Goal: Task Accomplishment & Management: Manage account settings

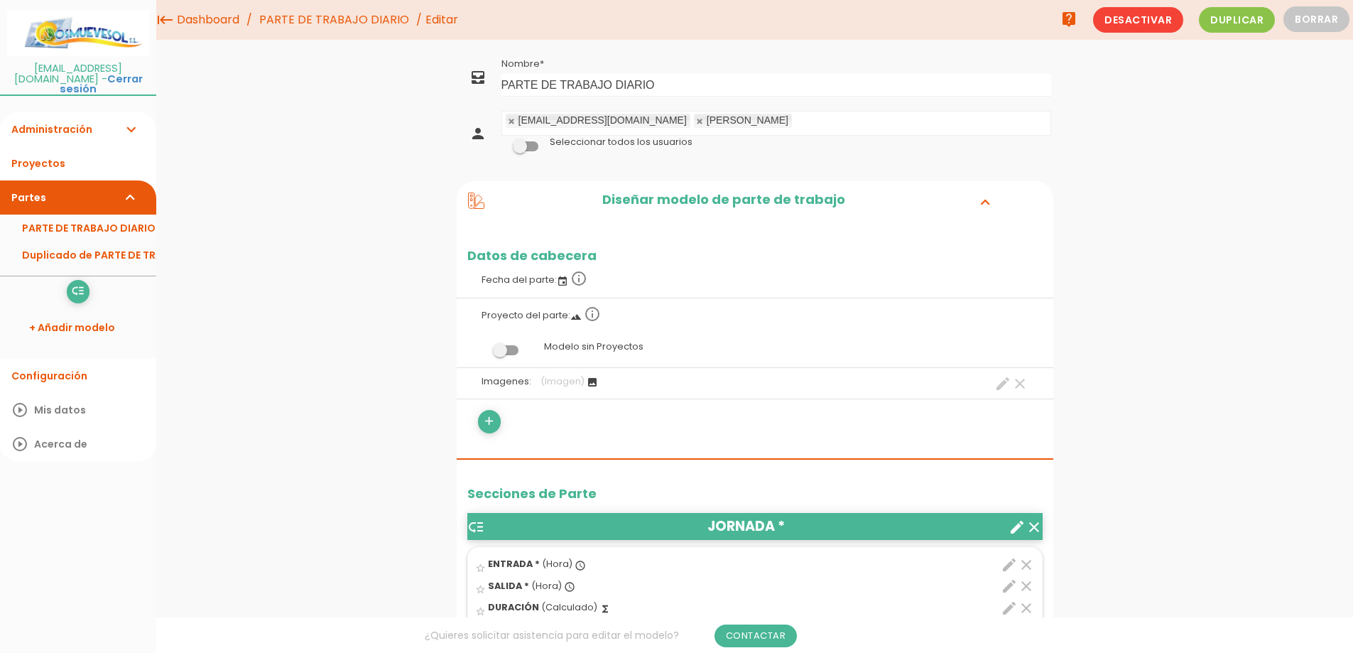
click at [529, 144] on span at bounding box center [526, 146] width 26 height 10
click at [502, 142] on input "checkbox" at bounding box center [502, 142] width 0 height 0
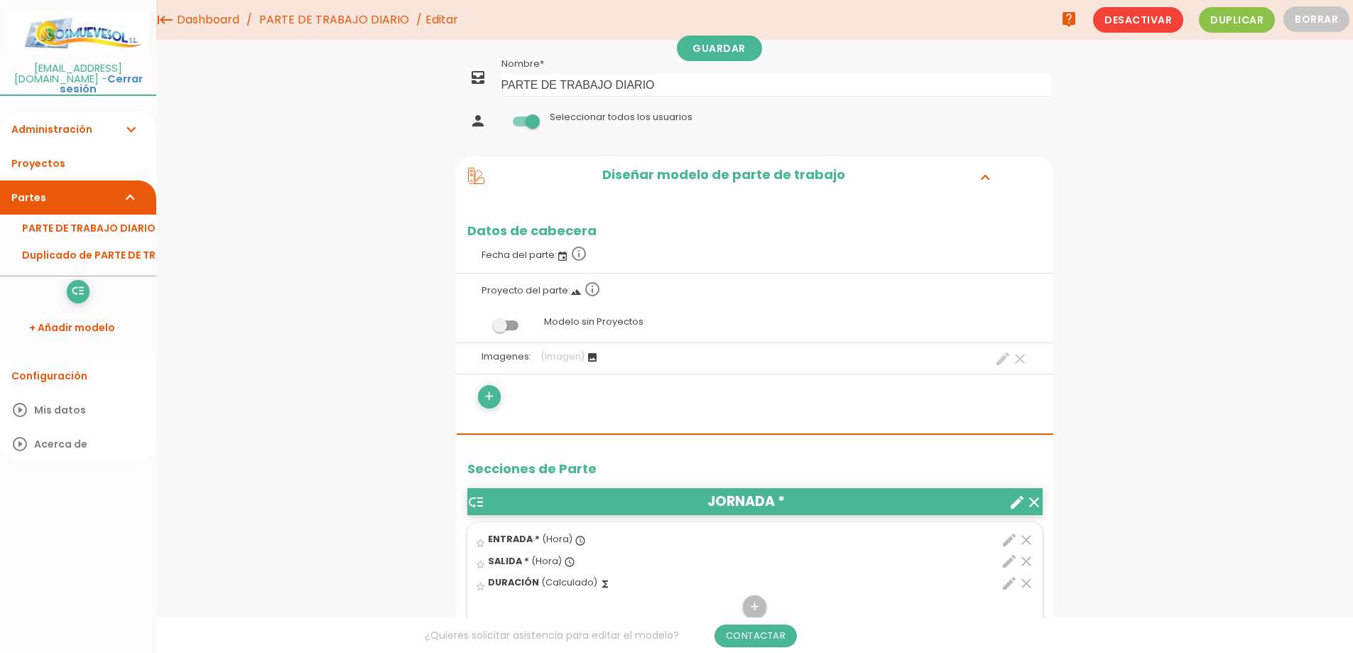
click at [531, 120] on span at bounding box center [526, 121] width 26 height 10
click at [502, 117] on input "checkbox" at bounding box center [502, 117] width 0 height 0
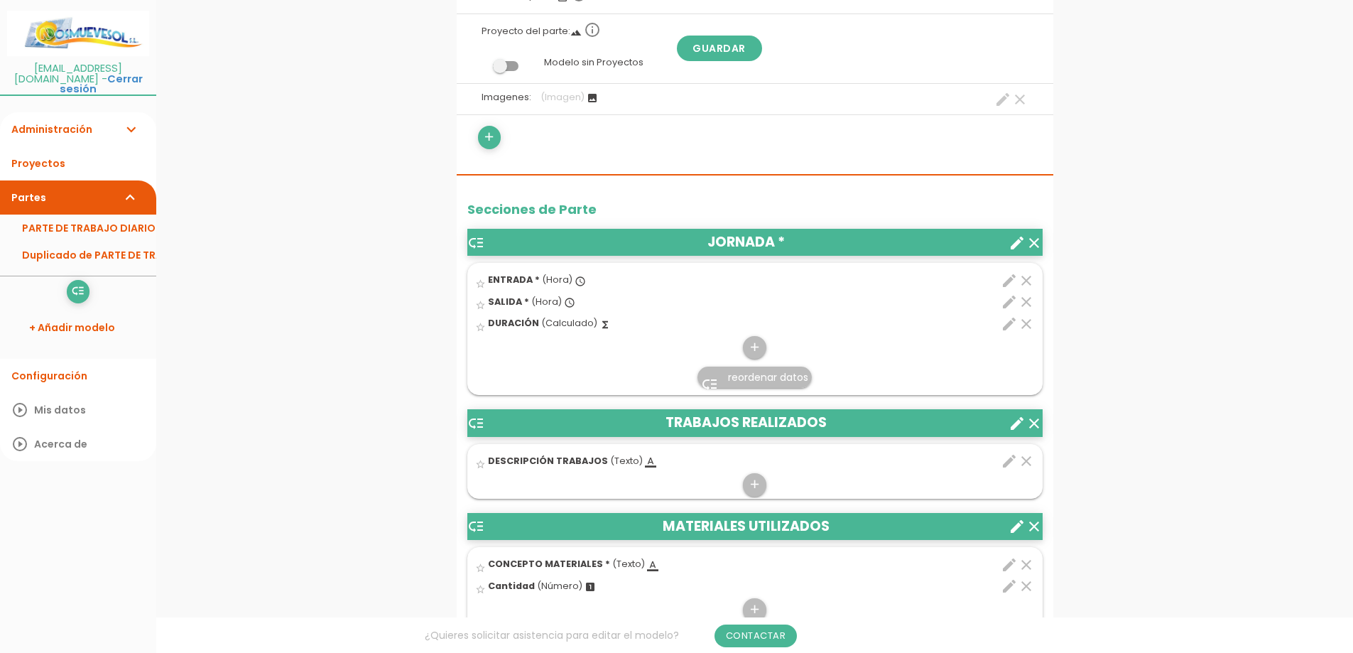
scroll to position [355, 0]
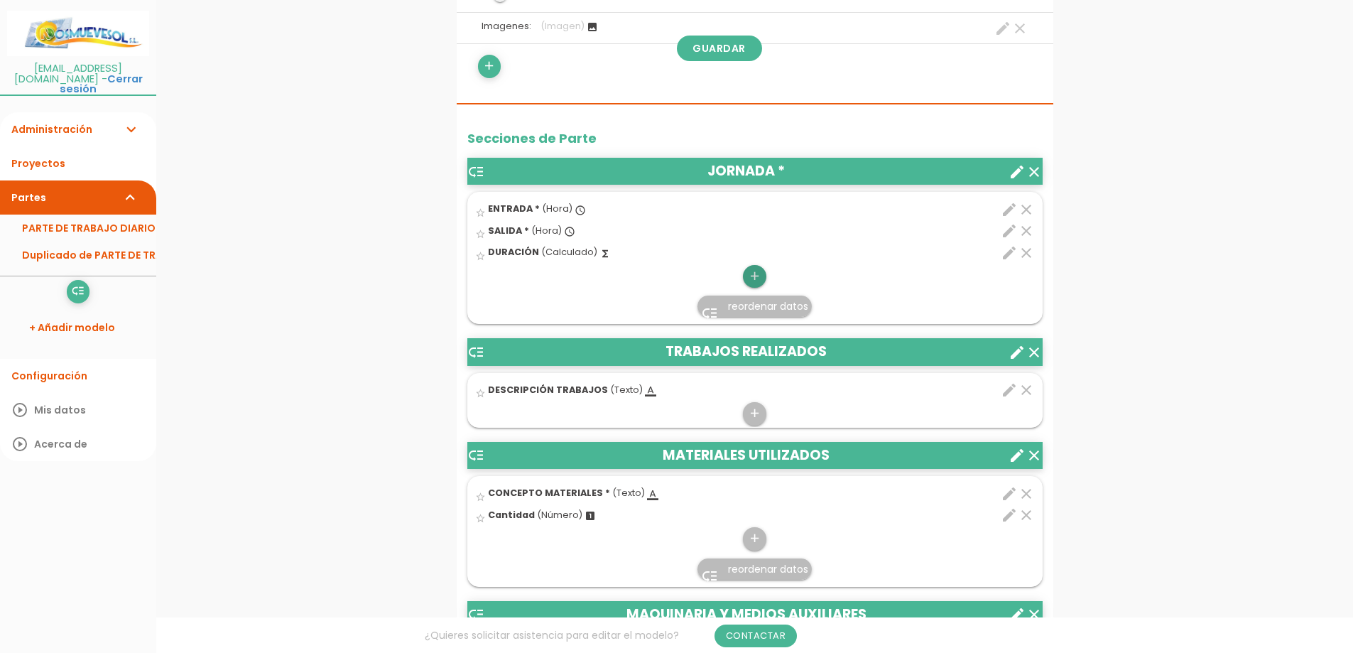
click at [749, 276] on icon "add" at bounding box center [754, 276] width 13 height 23
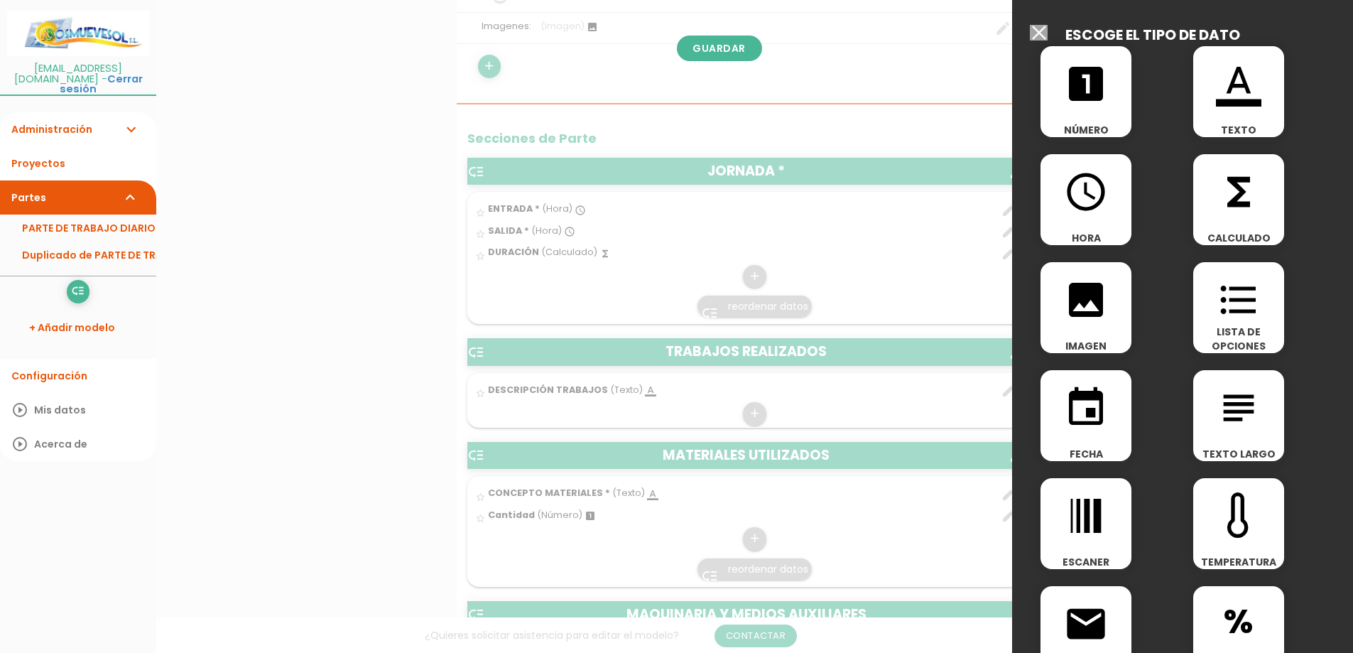
click at [1036, 34] on input "Seleccionar todos los usuarios" at bounding box center [1039, 33] width 18 height 16
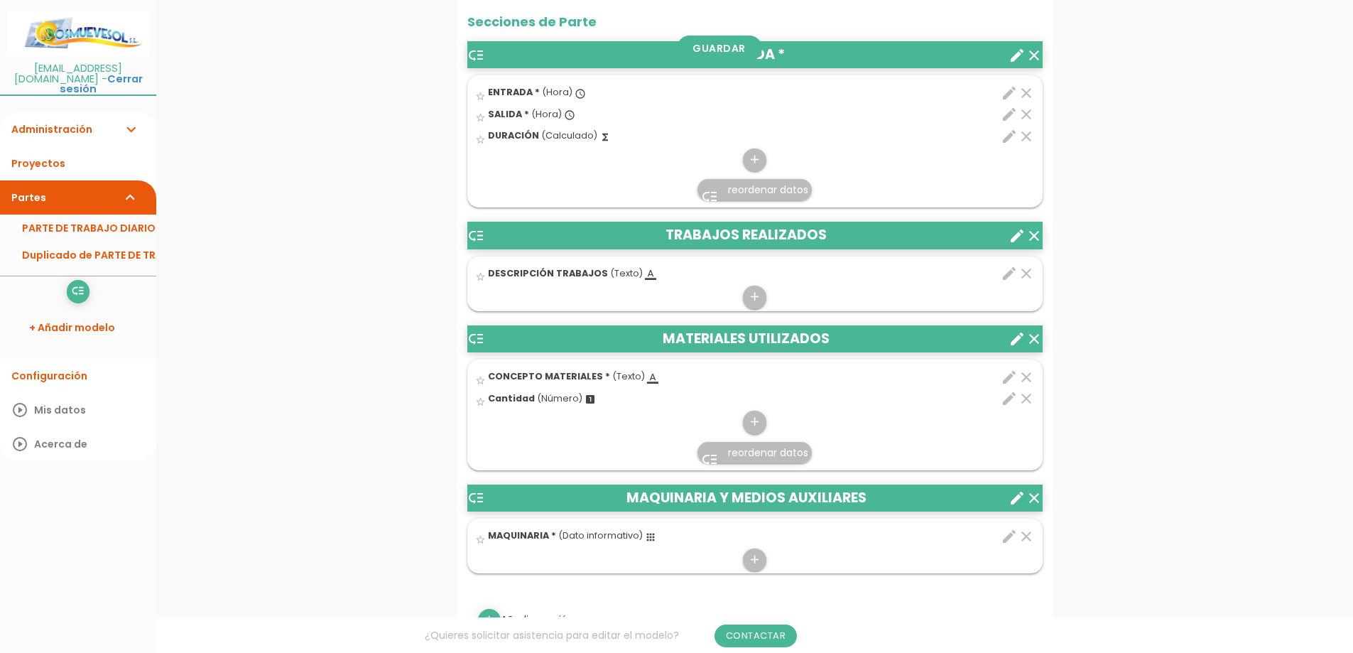
scroll to position [497, 0]
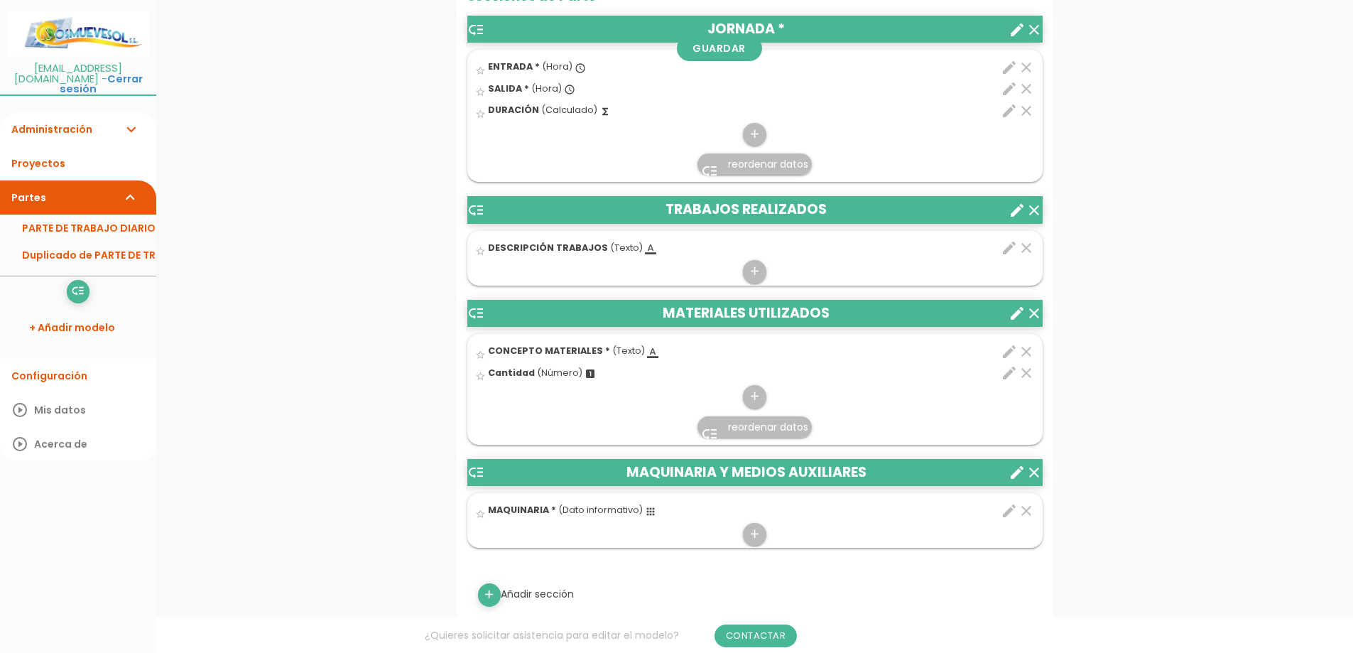
click at [767, 271] on div "add" at bounding box center [755, 269] width 574 height 32
click at [765, 271] on link "add" at bounding box center [754, 271] width 23 height 23
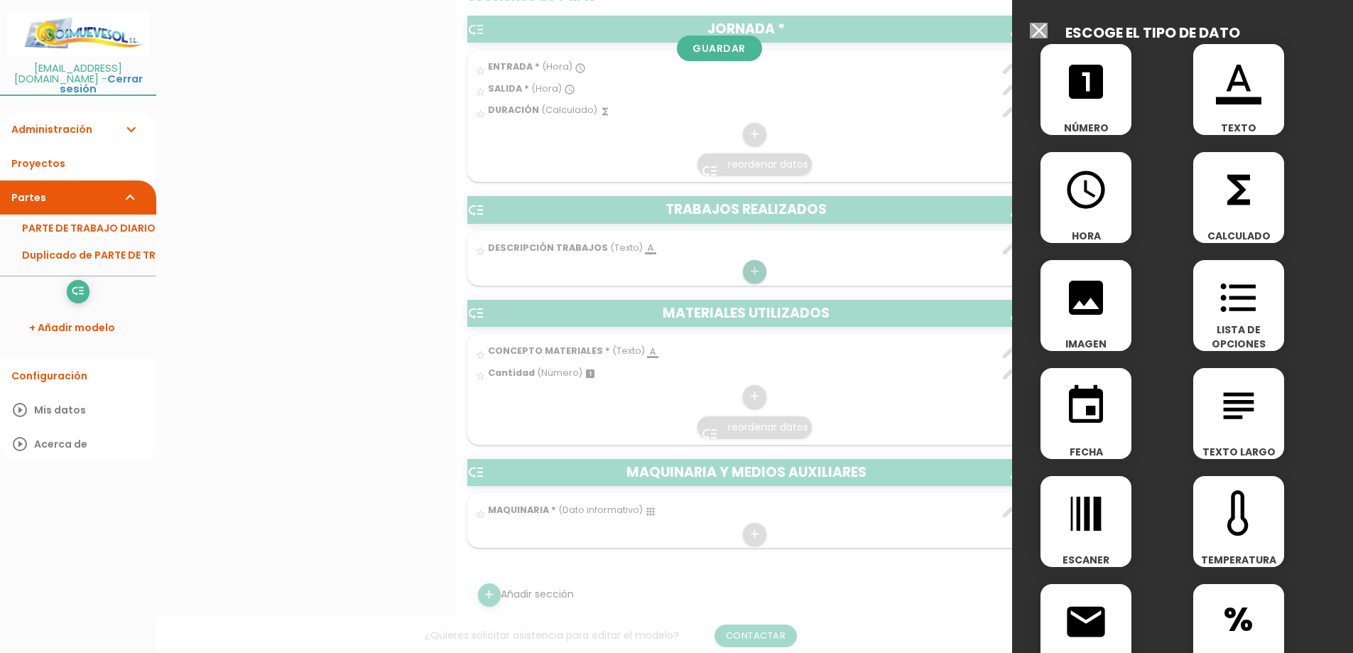
scroll to position [0, 0]
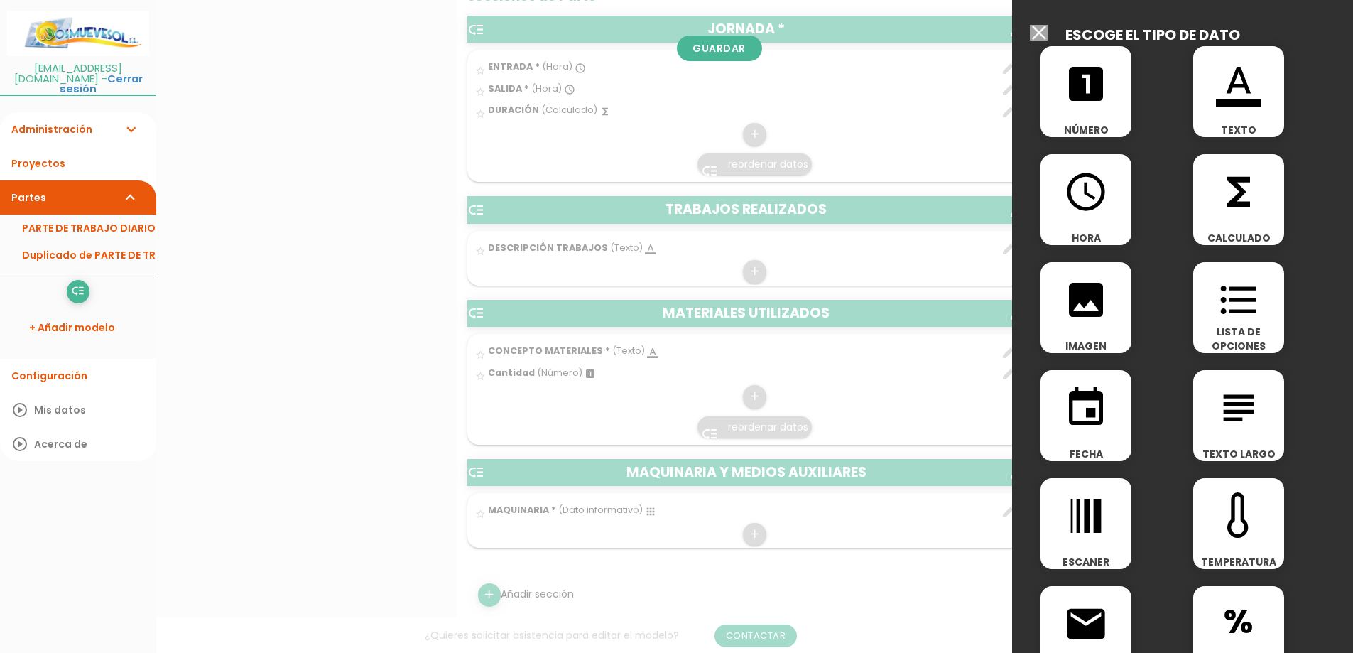
click at [1228, 306] on icon "format_list_bulleted" at bounding box center [1238, 299] width 45 height 45
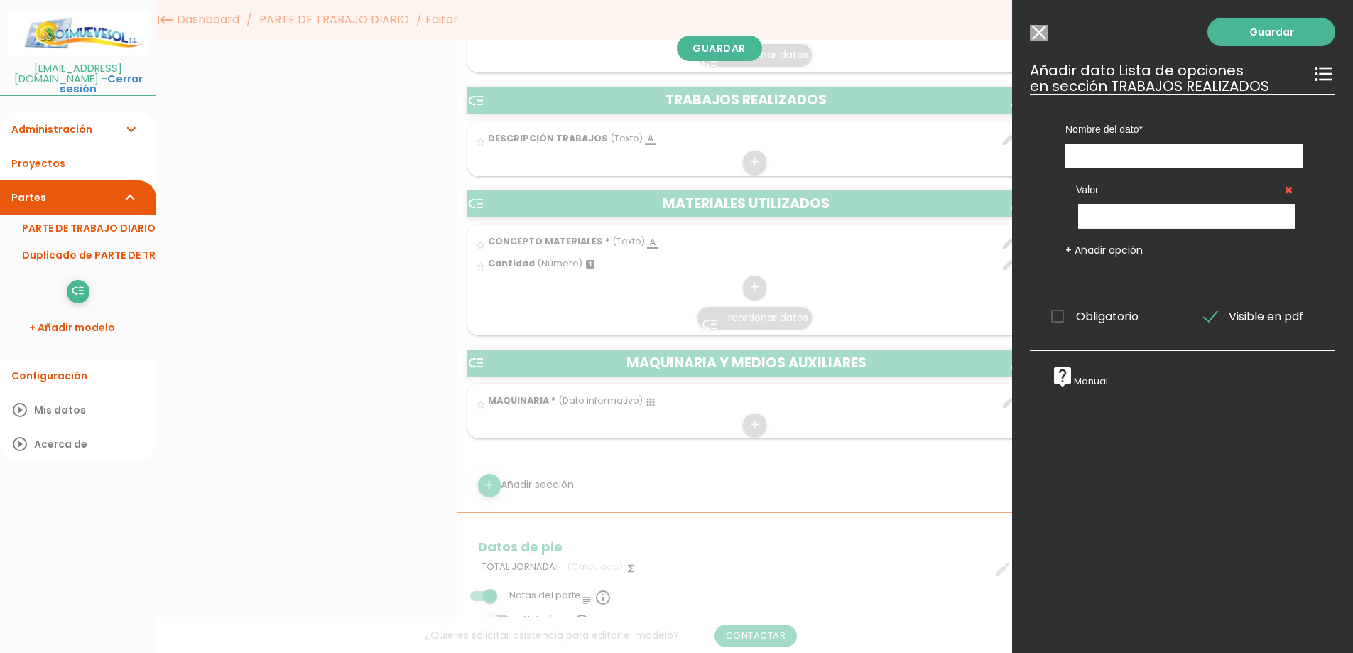
scroll to position [355, 0]
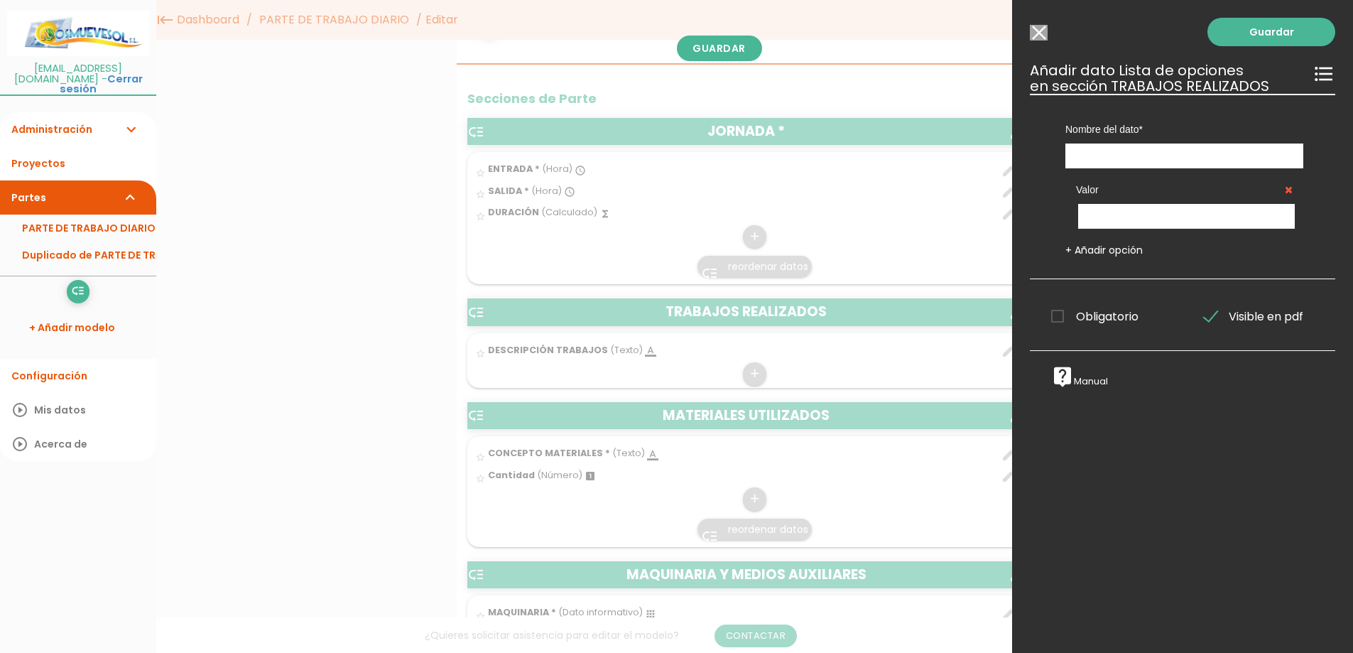
click at [1037, 33] on input "Seleccionar todos los usuarios" at bounding box center [1039, 33] width 18 height 16
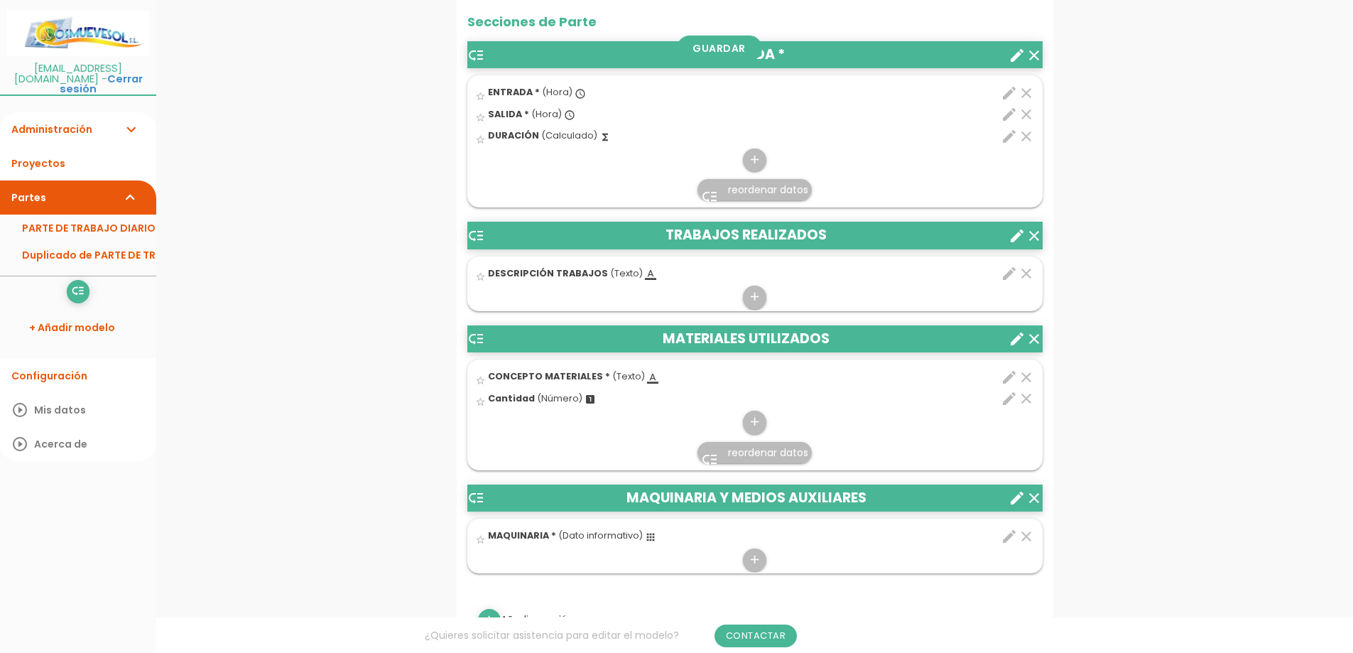
scroll to position [568, 0]
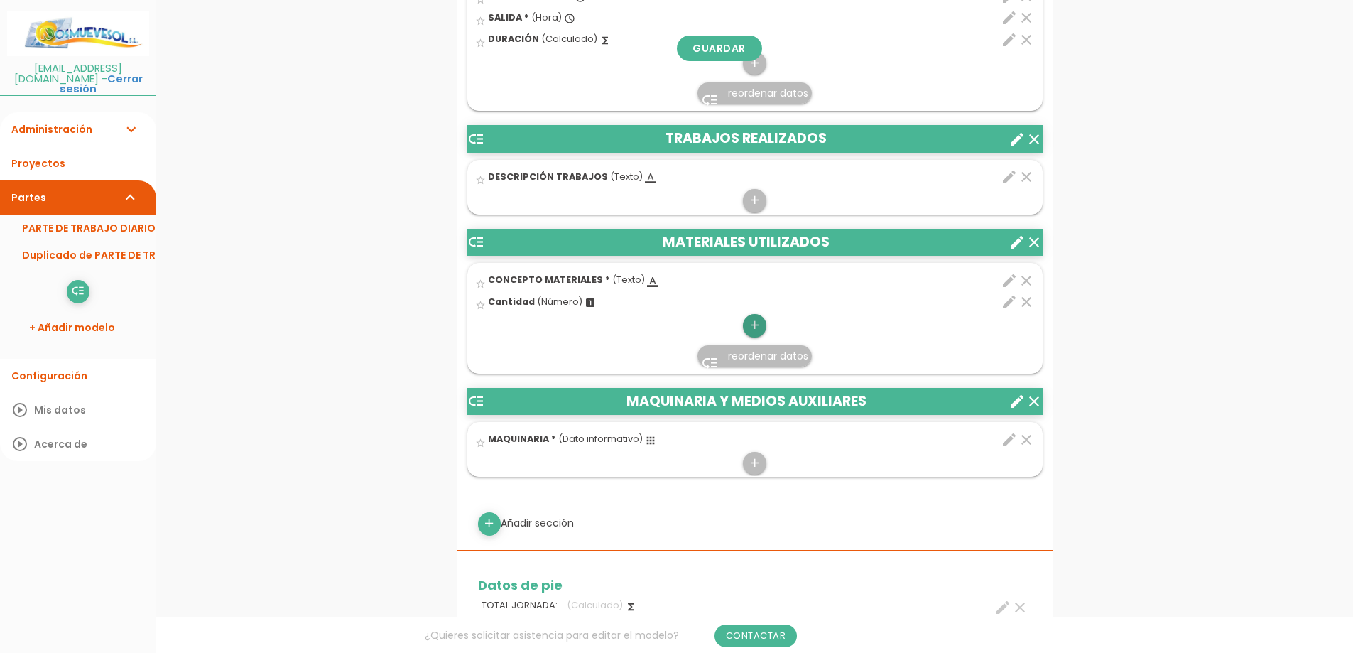
click at [752, 324] on icon "add" at bounding box center [754, 325] width 13 height 23
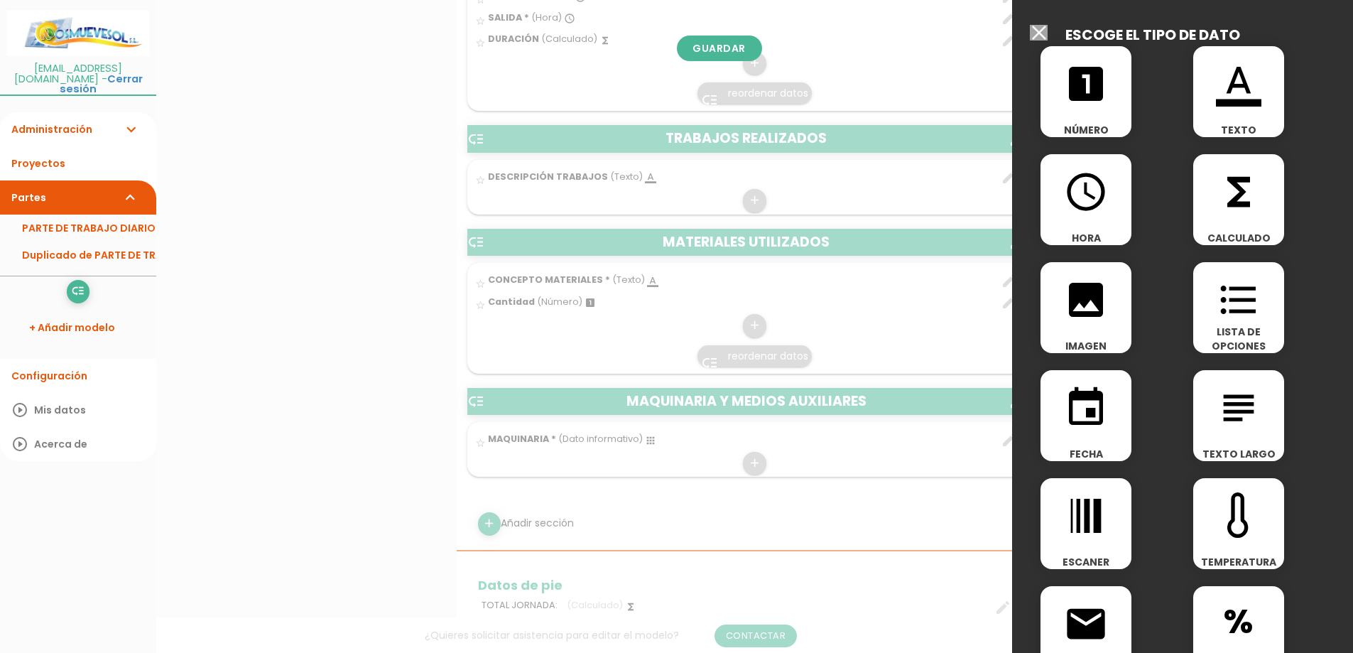
click at [625, 340] on div at bounding box center [676, 245] width 1353 height 816
click at [1039, 30] on input "Seleccionar todos los usuarios" at bounding box center [1039, 33] width 18 height 16
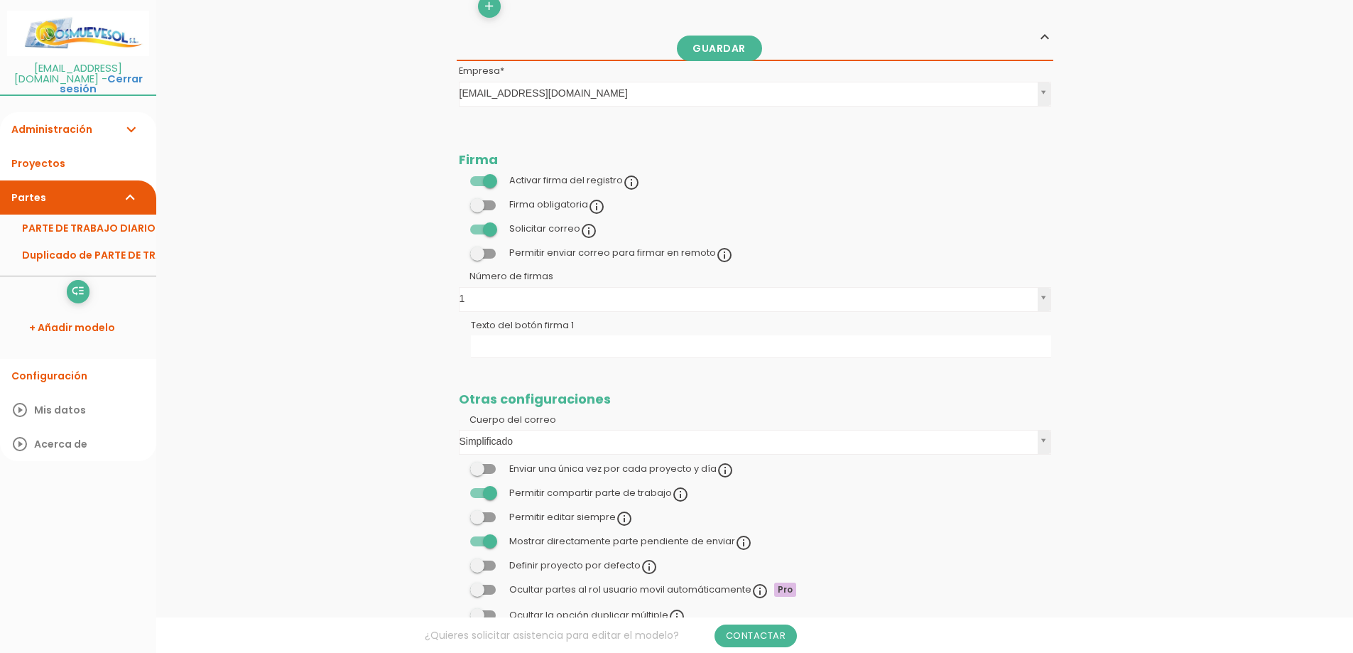
scroll to position [1379, 0]
